Goal: Task Accomplishment & Management: Manage account settings

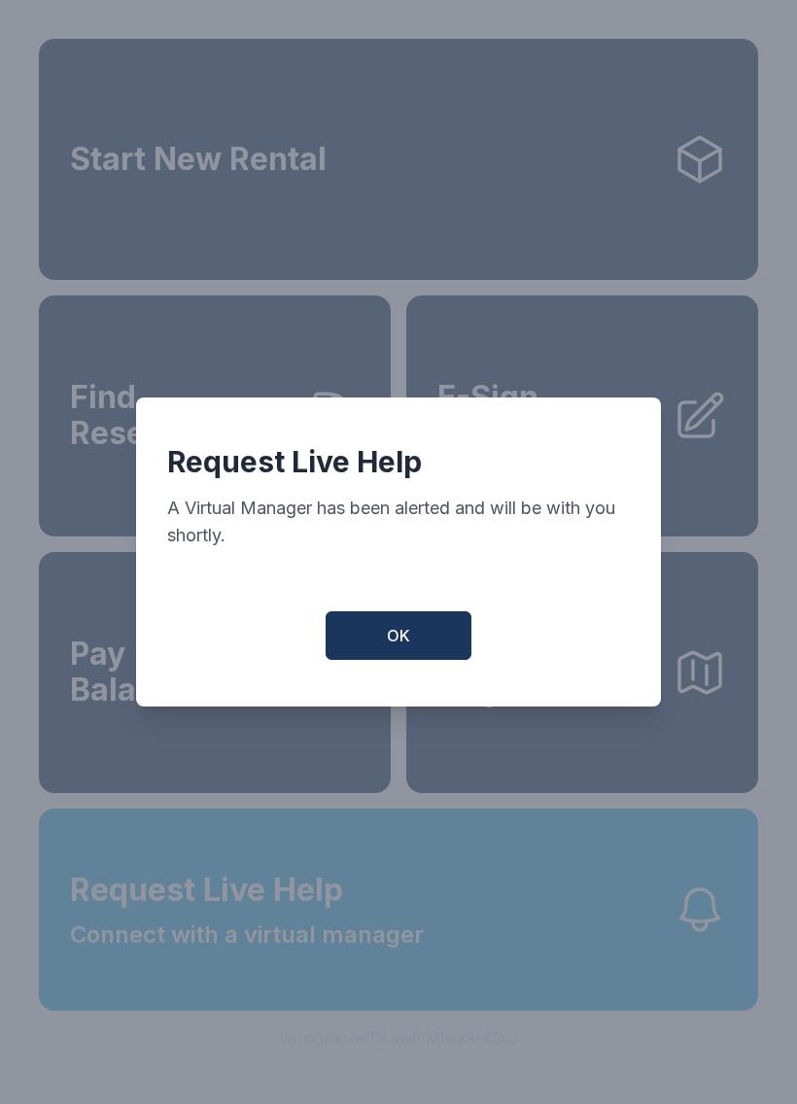
click at [408, 639] on span "OK" at bounding box center [398, 635] width 23 height 23
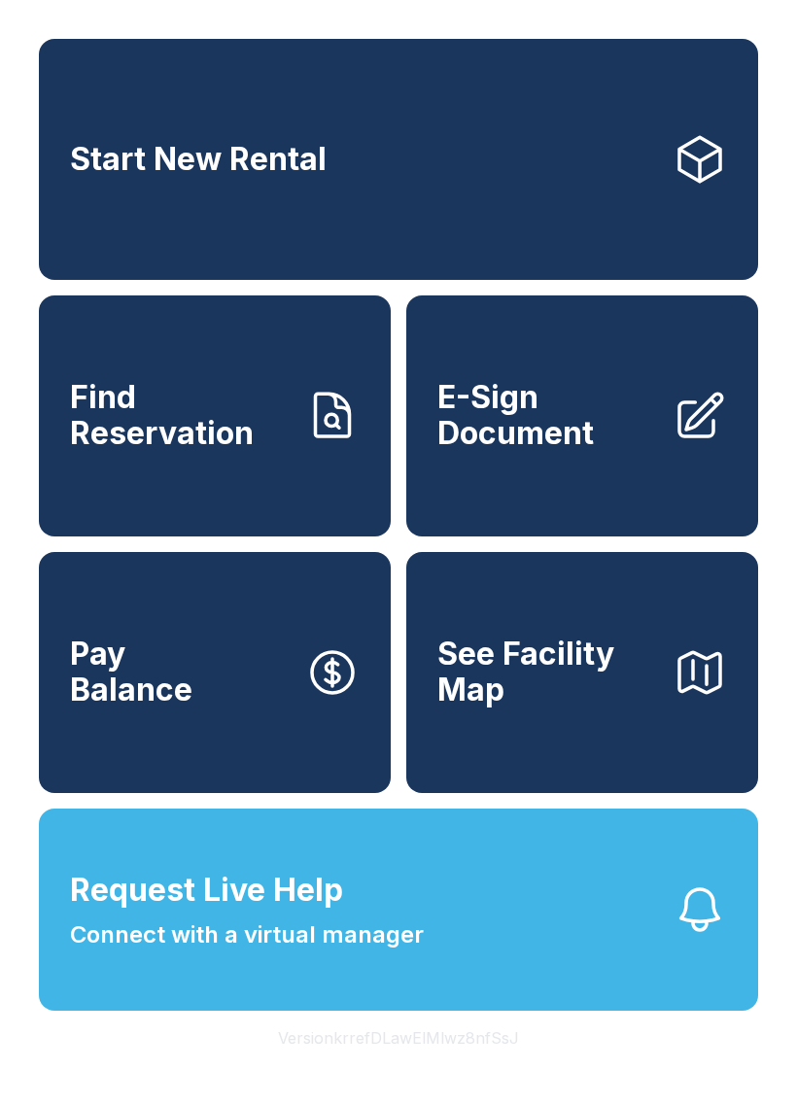
click at [574, 960] on button "Request Live Help Connect with a virtual manager" at bounding box center [398, 909] width 719 height 202
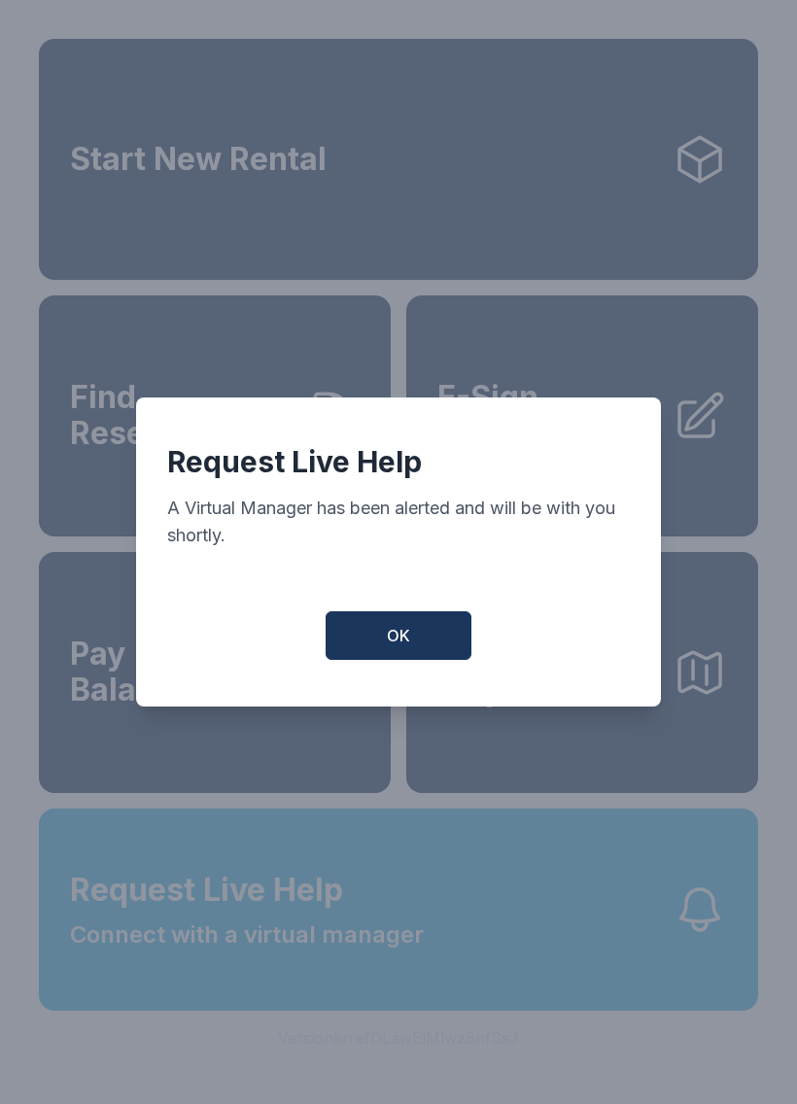
click at [431, 632] on button "OK" at bounding box center [398, 635] width 146 height 49
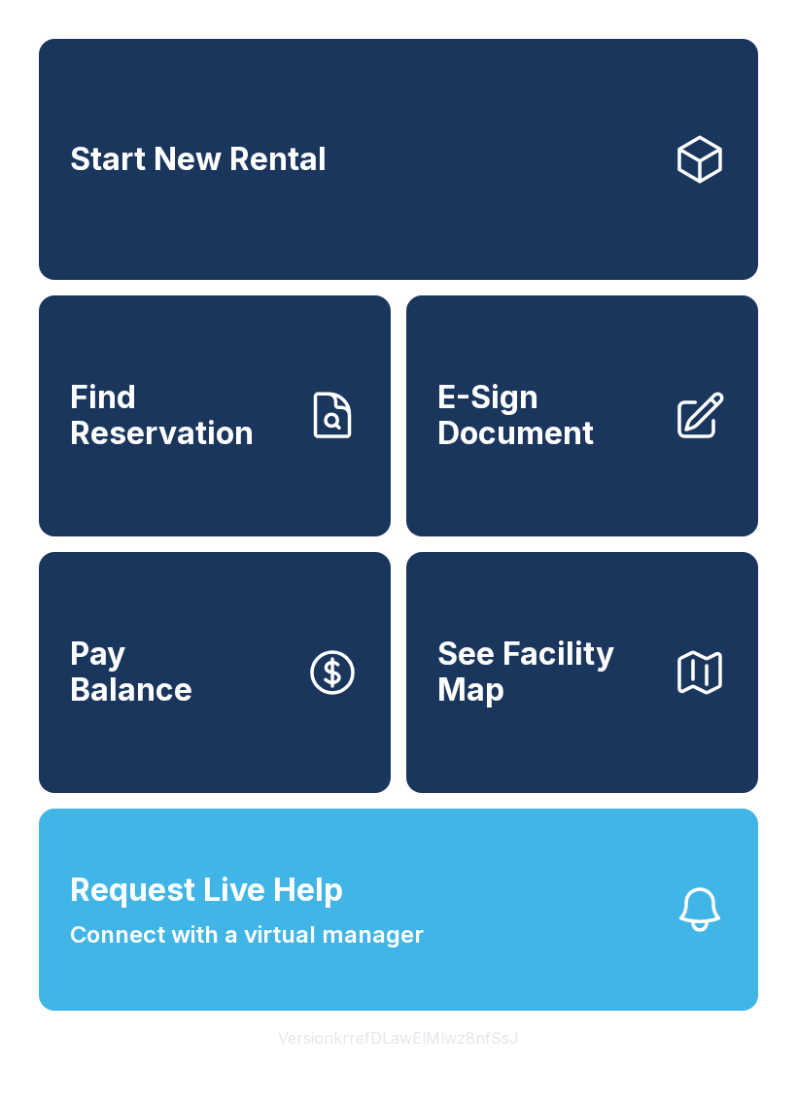
click at [713, 936] on icon "button" at bounding box center [699, 909] width 54 height 54
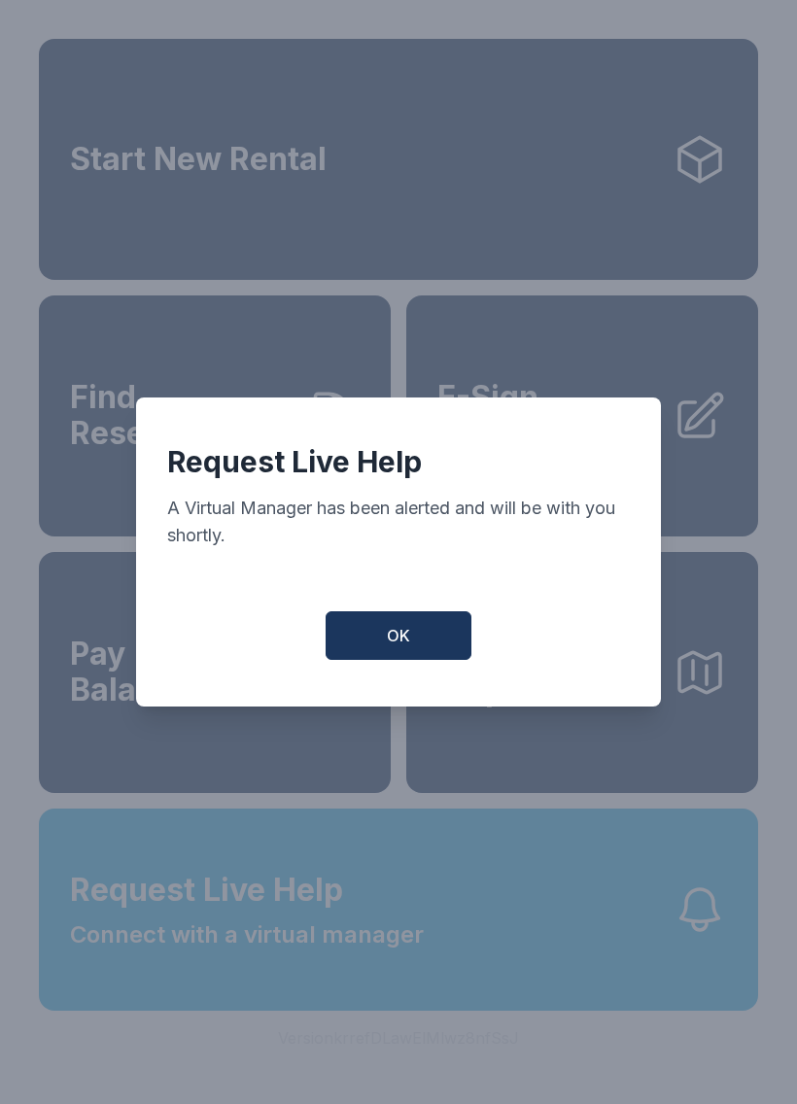
click at [432, 660] on button "OK" at bounding box center [398, 635] width 146 height 49
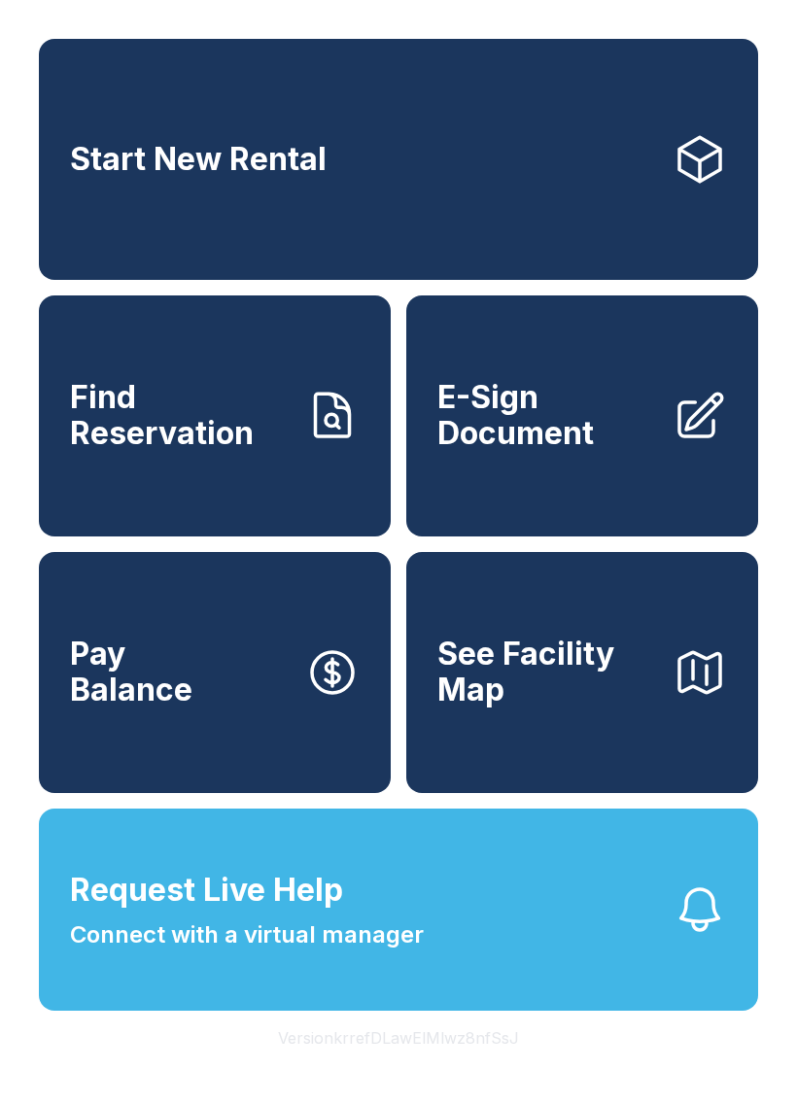
click at [577, 929] on button "Request Live Help Connect with a virtual manager" at bounding box center [398, 909] width 719 height 202
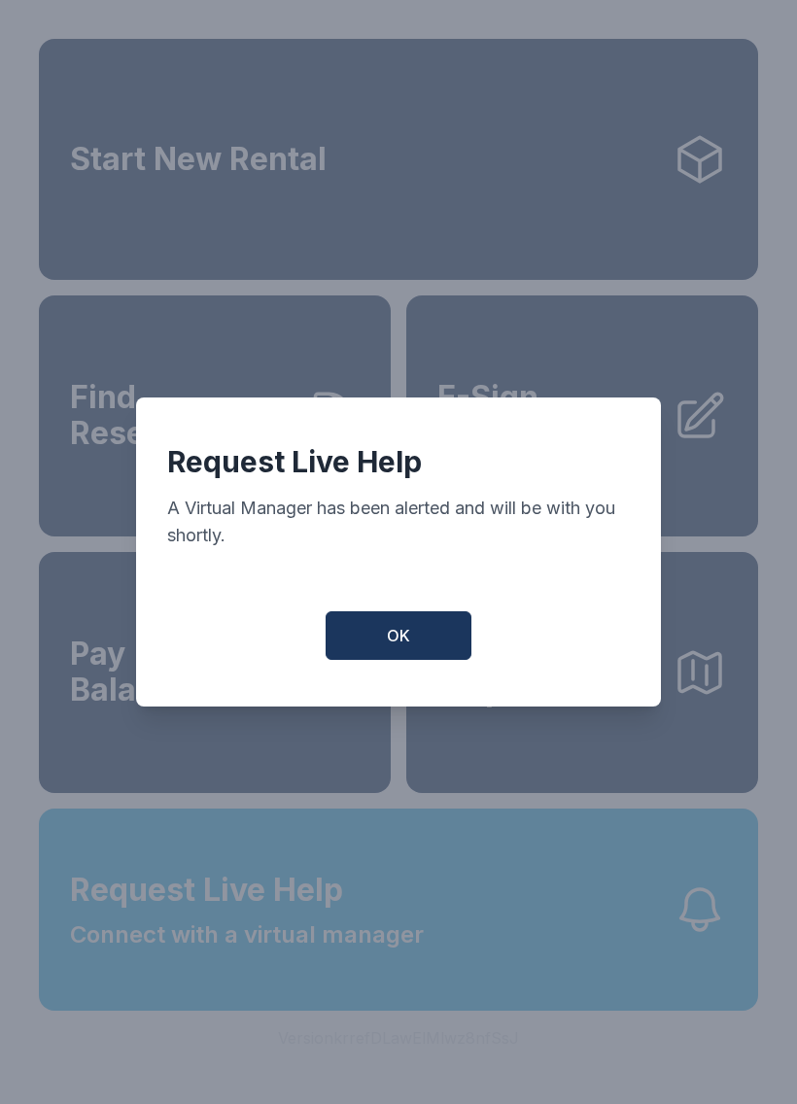
click at [428, 656] on button "OK" at bounding box center [398, 635] width 146 height 49
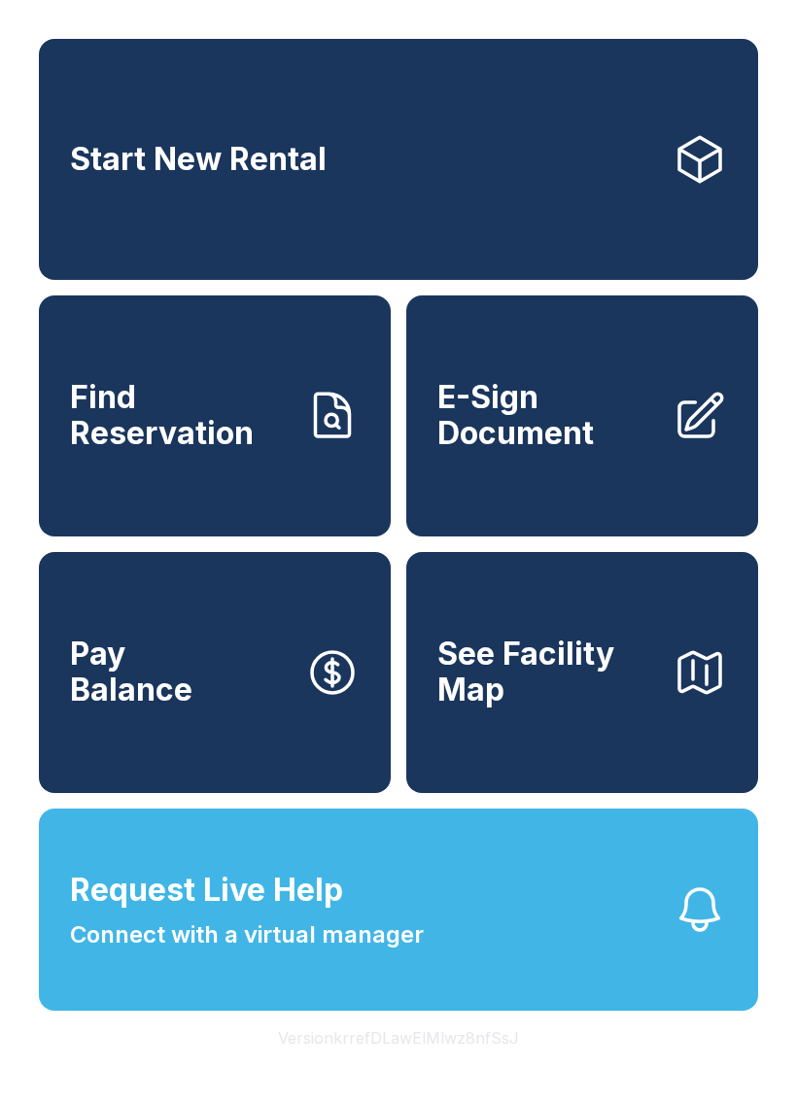
click at [428, 655] on button "OK" at bounding box center [398, 631] width 139 height 47
click at [381, 622] on button "Pay Balance" at bounding box center [215, 672] width 352 height 241
click at [479, 1005] on button "Request Live Help Connect with a virtual manager" at bounding box center [398, 909] width 719 height 202
click at [199, 952] on span "Connect with a virtual manager" at bounding box center [247, 934] width 354 height 35
click at [353, 662] on button "Pay Balance" at bounding box center [215, 672] width 352 height 241
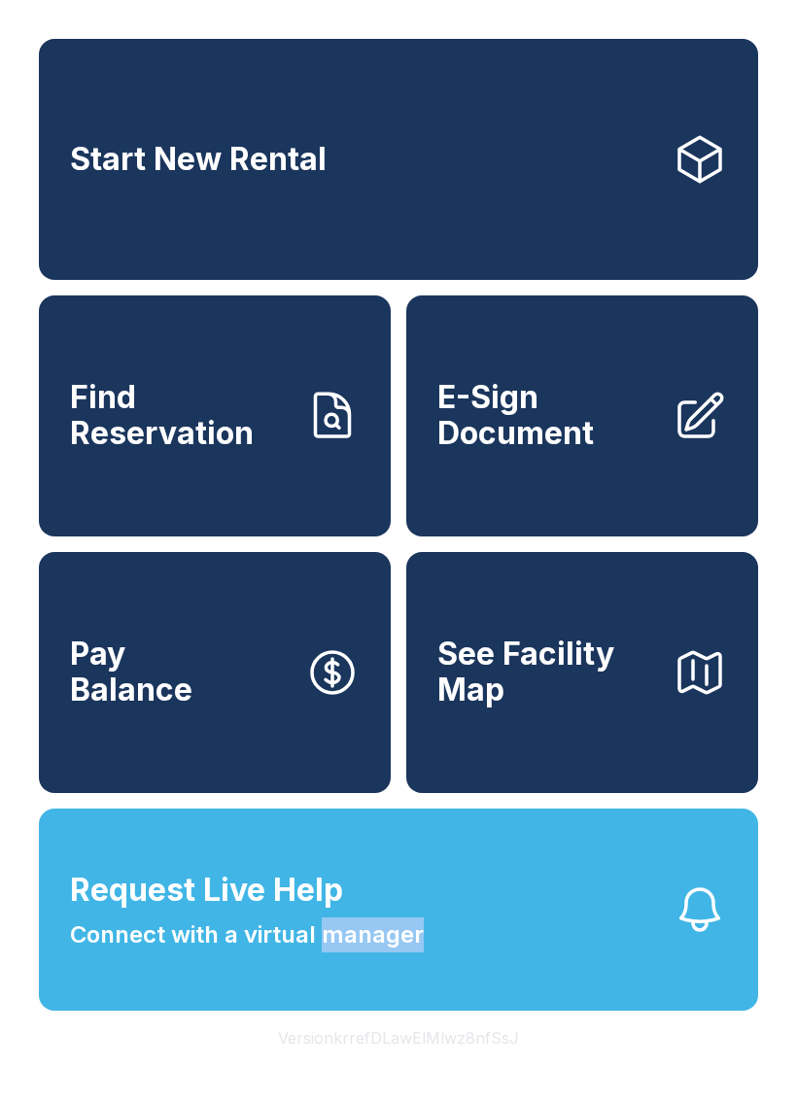
click at [560, 975] on button "Request Live Help Connect with a virtual manager" at bounding box center [398, 909] width 719 height 202
